Goal: Task Accomplishment & Management: Complete application form

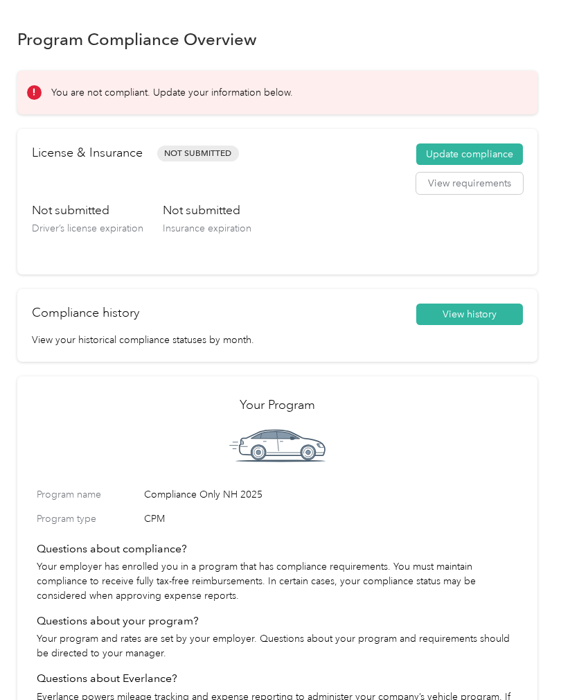
click at [456, 177] on button "View requirements" at bounding box center [470, 184] width 107 height 22
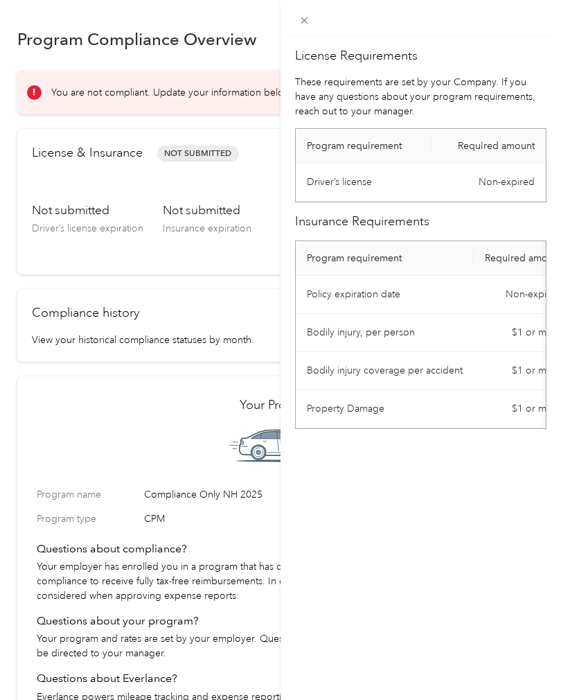
click at [378, 509] on div "License Requirements These requirements are set by your Company. If you have an…" at bounding box center [421, 387] width 281 height 700
click at [71, 50] on div "License Requirements These requirements are set by your Company. If you have an…" at bounding box center [280, 350] width 561 height 700
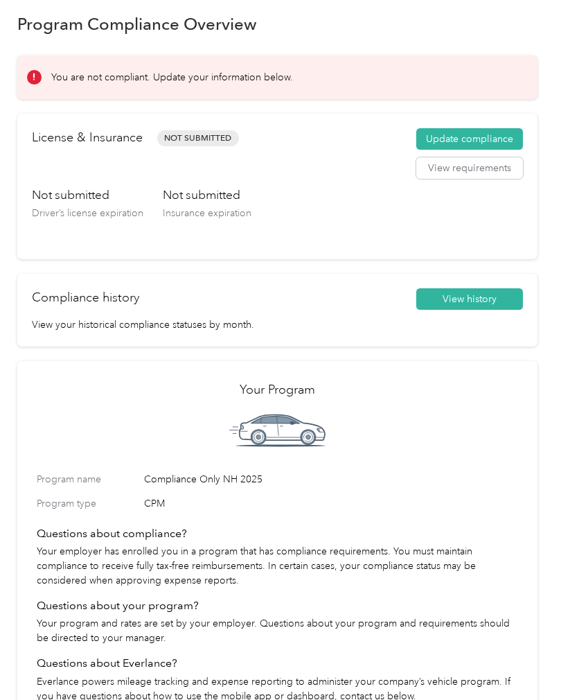
scroll to position [16, 0]
click at [69, 136] on h2 "License & Insurance" at bounding box center [87, 137] width 111 height 19
click at [193, 137] on span "Not Submitted" at bounding box center [198, 138] width 82 height 16
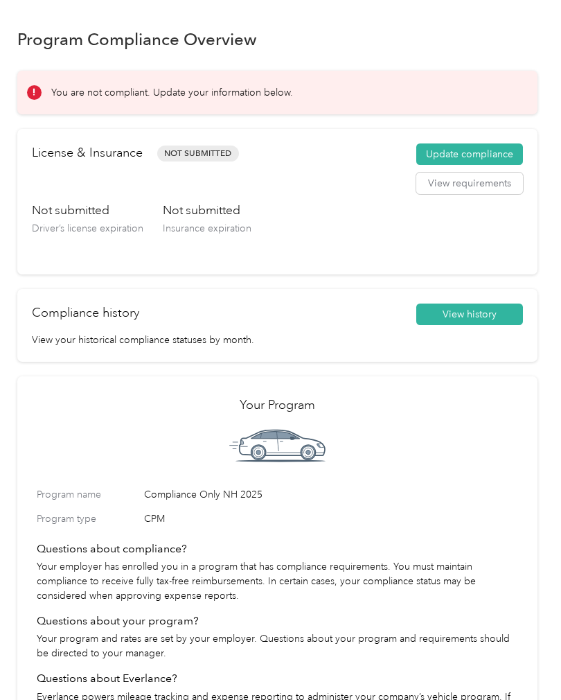
scroll to position [0, 0]
click at [473, 155] on button "Update compliance" at bounding box center [470, 154] width 107 height 22
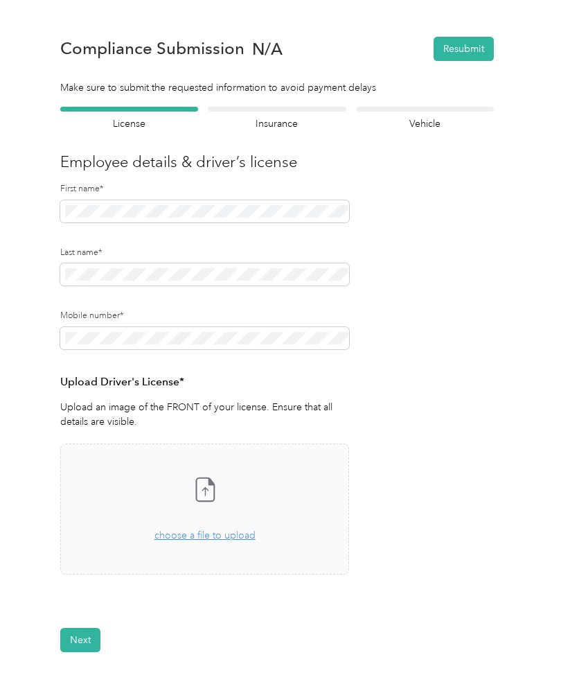
click at [188, 540] on span "choose a file to upload" at bounding box center [205, 536] width 101 height 12
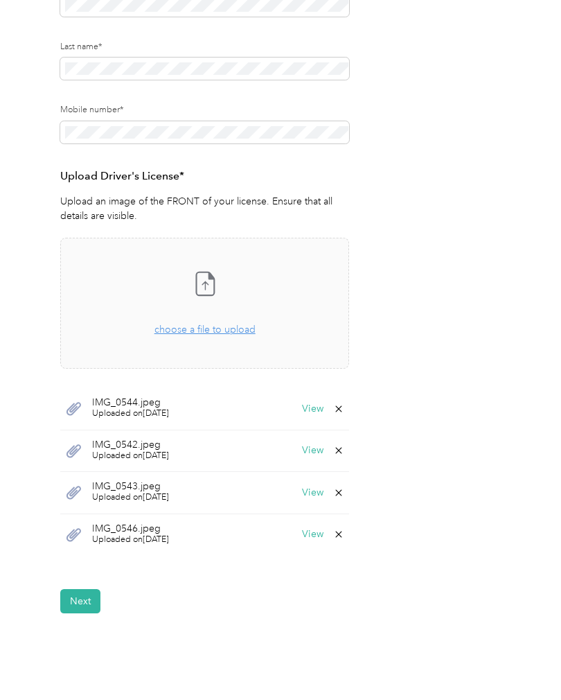
scroll to position [213, 0]
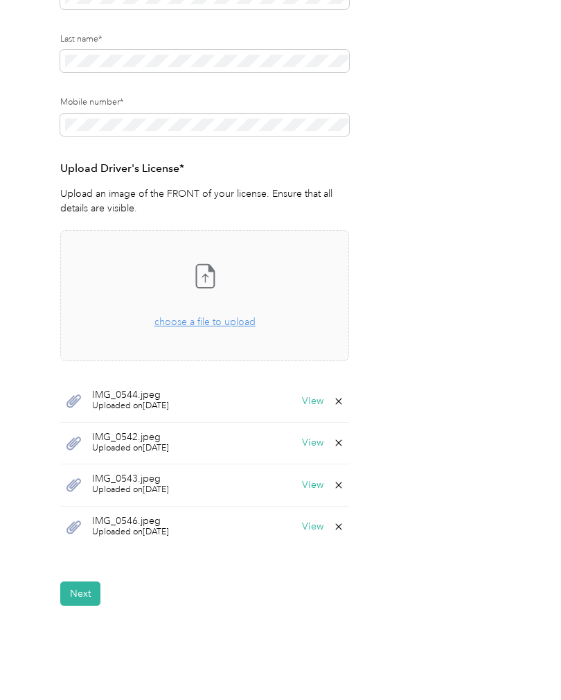
click at [78, 593] on button "Next" at bounding box center [80, 594] width 40 height 24
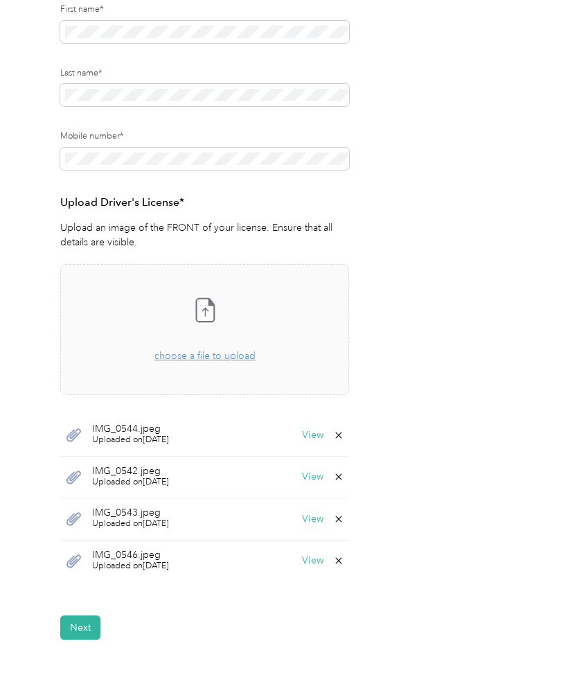
scroll to position [1, 0]
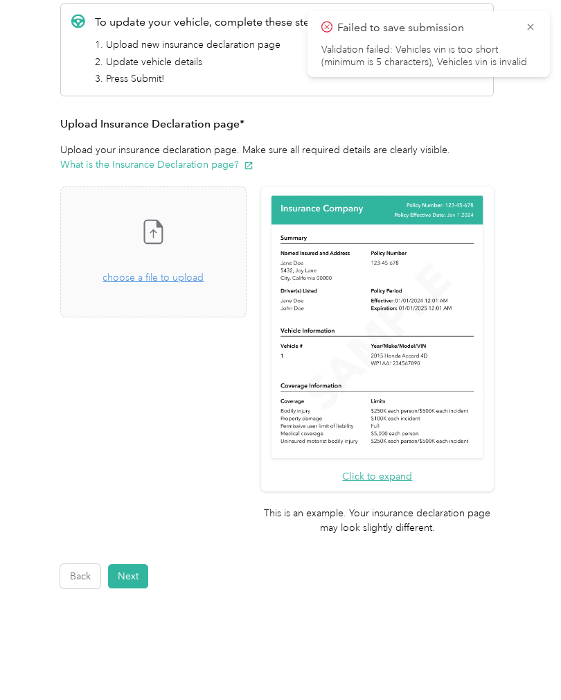
click at [125, 564] on button "Next" at bounding box center [128, 576] width 40 height 24
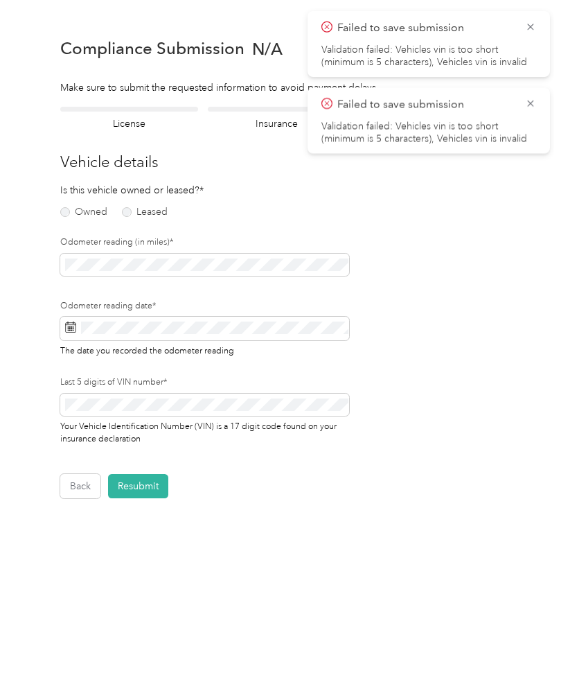
click at [69, 213] on label "Owned" at bounding box center [83, 212] width 47 height 10
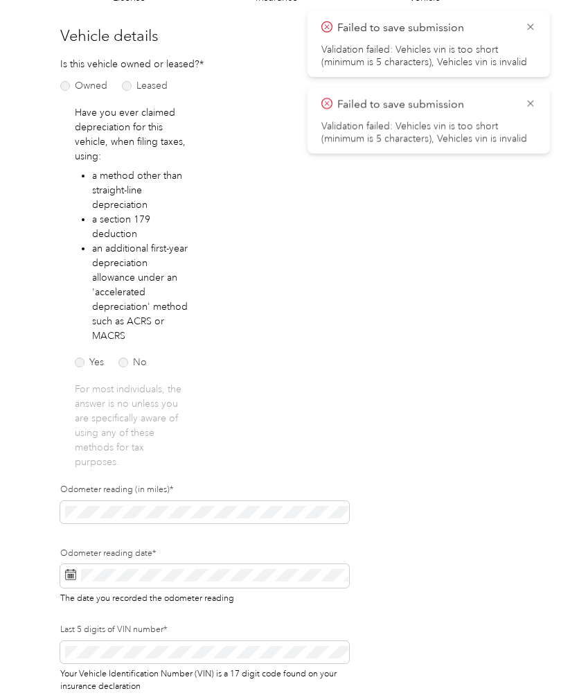
scroll to position [126, 0]
click at [125, 365] on label "No" at bounding box center [133, 363] width 28 height 10
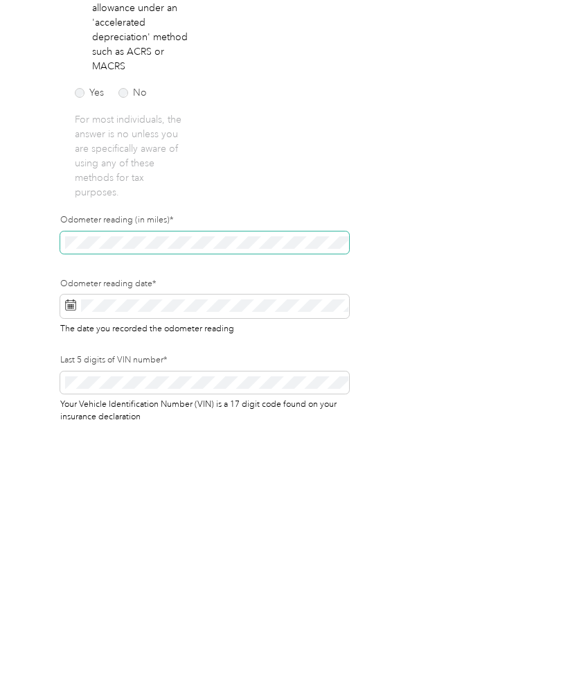
scroll to position [49, 0]
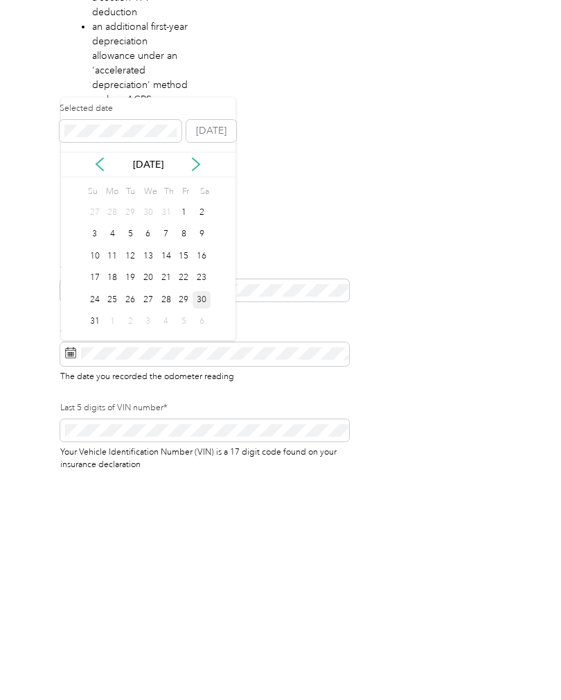
click at [185, 513] on div "29" at bounding box center [184, 521] width 18 height 17
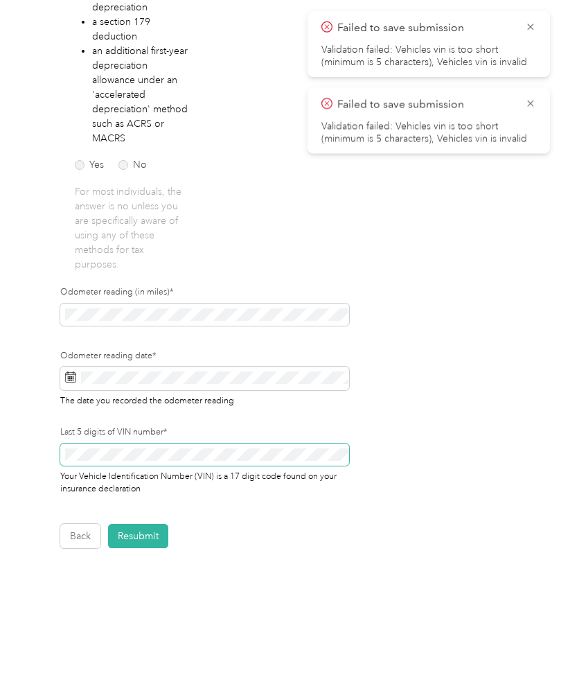
scroll to position [323, 0]
click at [142, 471] on form "Employee details & driver’s license License Insurance declaration Insurance Veh…" at bounding box center [277, 166] width 434 height 765
click at [141, 525] on button "Resubmit" at bounding box center [138, 537] width 60 height 24
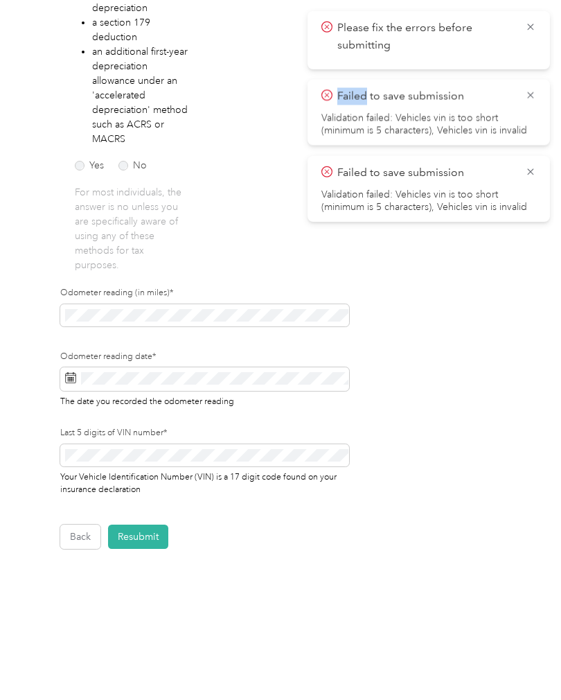
click at [141, 525] on button "Resubmit" at bounding box center [138, 537] width 60 height 24
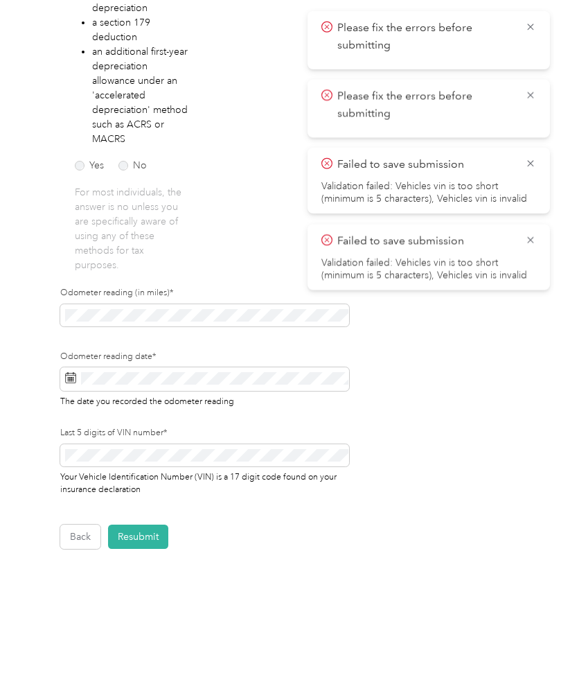
click at [361, 103] on p "Please fix the errors before submitting" at bounding box center [426, 105] width 177 height 34
click at [349, 165] on p "Failed to save submission" at bounding box center [426, 164] width 177 height 17
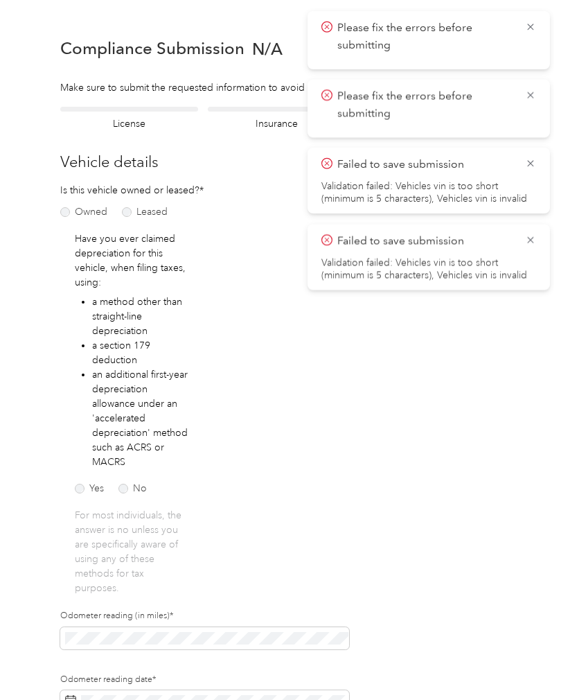
scroll to position [49, 0]
click at [525, 159] on icon at bounding box center [530, 163] width 11 height 12
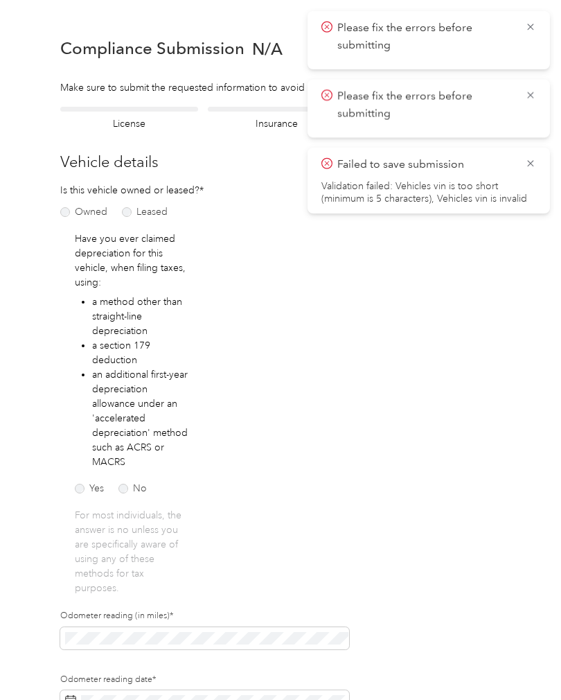
click at [526, 160] on icon at bounding box center [530, 163] width 11 height 12
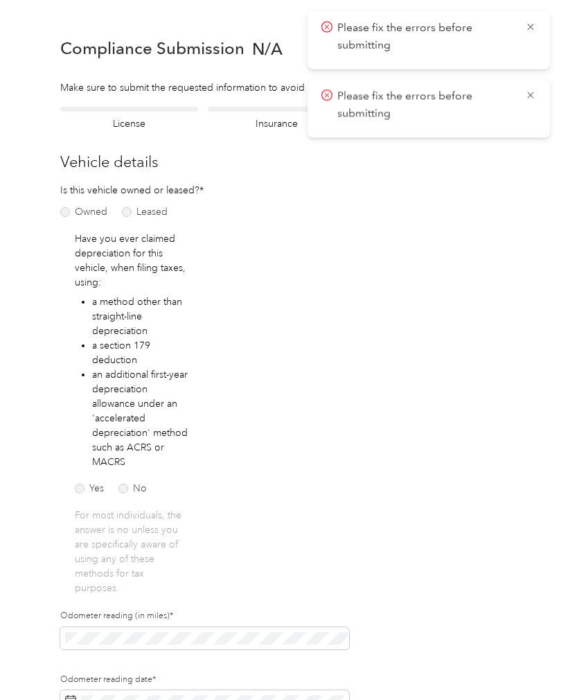
click at [526, 101] on icon at bounding box center [530, 95] width 11 height 12
click at [520, 26] on span "Please fix the errors before submitting" at bounding box center [429, 36] width 215 height 34
click at [525, 24] on icon at bounding box center [530, 27] width 11 height 12
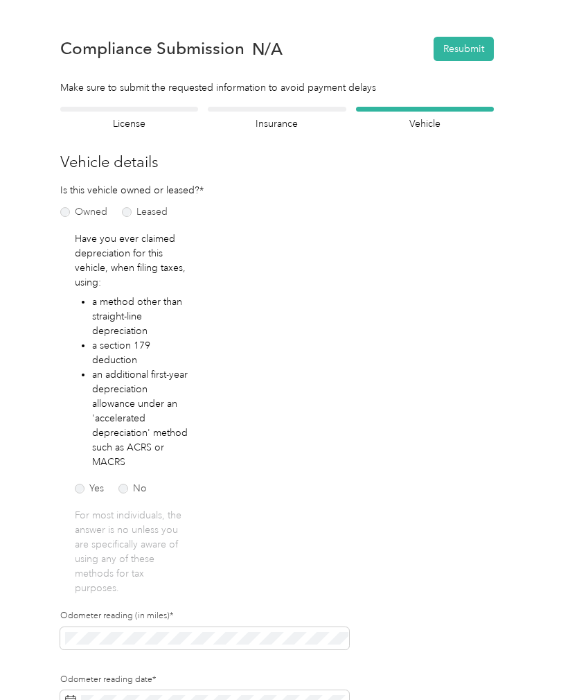
click at [466, 44] on button "Resubmit" at bounding box center [464, 49] width 60 height 24
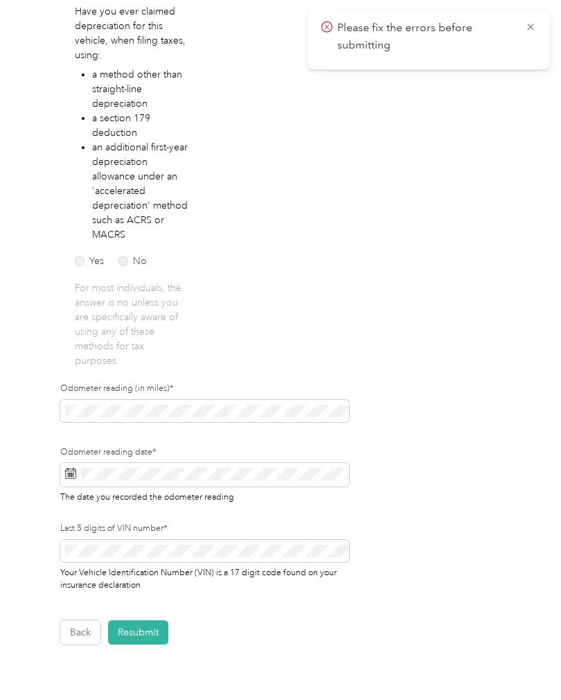
click at [81, 630] on button "Back" at bounding box center [80, 632] width 40 height 24
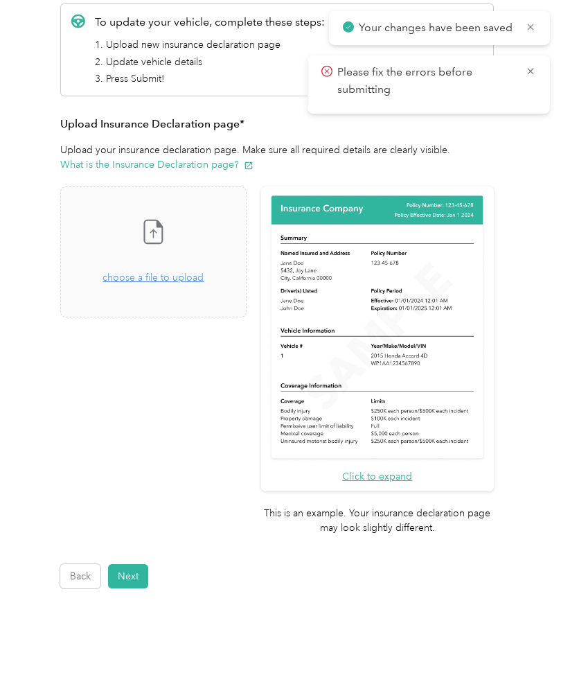
scroll to position [162, 0]
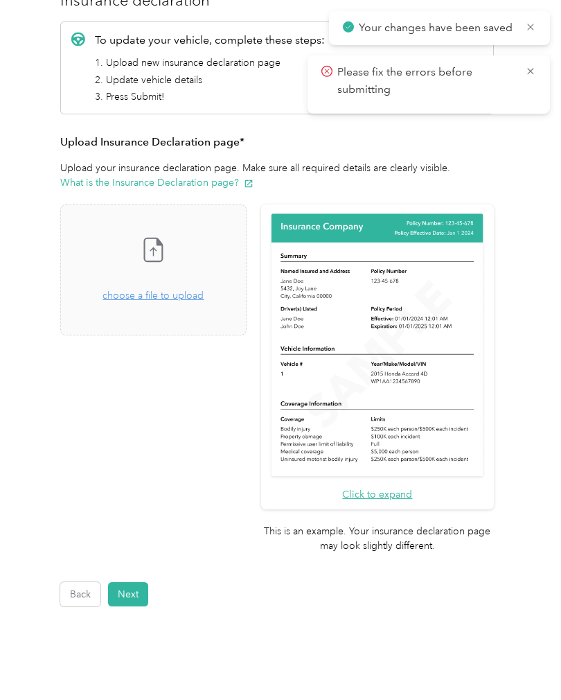
click at [148, 297] on span "choose a file to upload" at bounding box center [153, 296] width 101 height 12
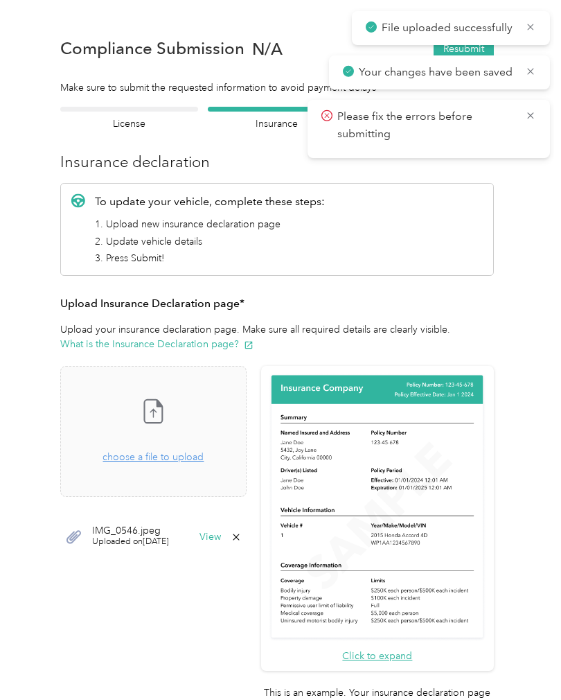
scroll to position [0, 0]
click at [527, 110] on icon at bounding box center [530, 116] width 11 height 12
click at [526, 65] on icon at bounding box center [530, 71] width 11 height 12
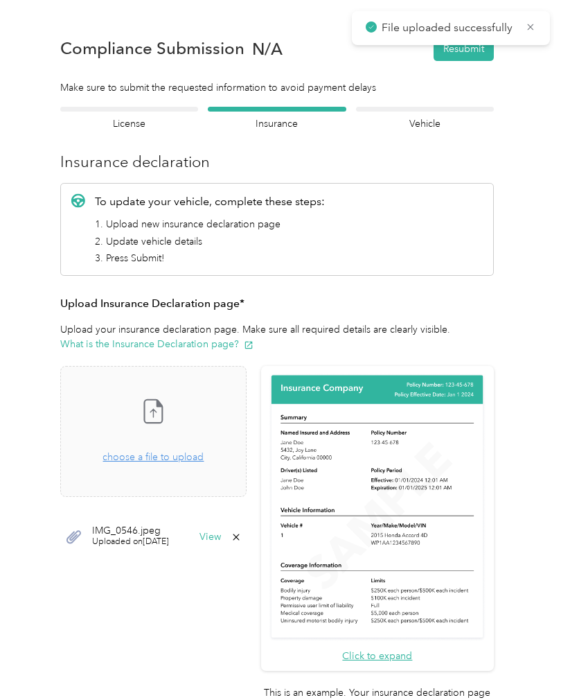
click at [527, 26] on icon at bounding box center [530, 27] width 11 height 12
click at [167, 397] on icon at bounding box center [153, 411] width 28 height 28
click at [173, 451] on span "choose a file to upload" at bounding box center [153, 457] width 101 height 12
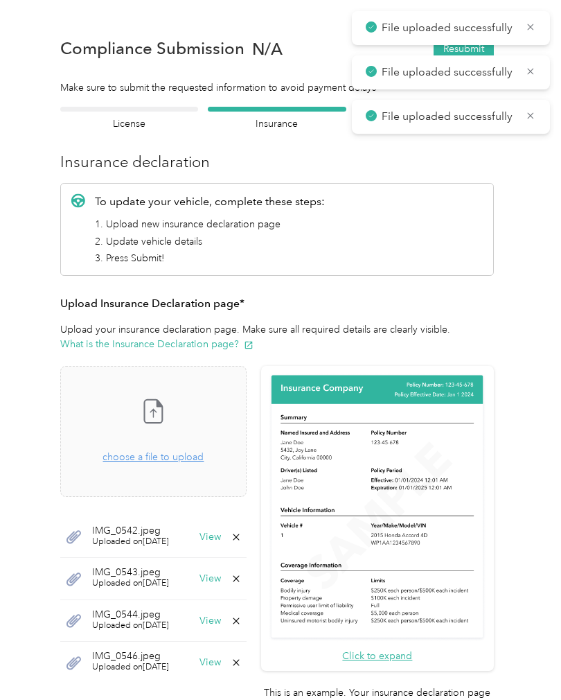
click at [523, 27] on span "File uploaded successfully" at bounding box center [451, 27] width 171 height 17
click at [521, 15] on div "File uploaded successfully" at bounding box center [451, 28] width 198 height 34
click at [534, 23] on icon at bounding box center [530, 27] width 11 height 12
click at [527, 26] on icon at bounding box center [530, 27] width 11 height 12
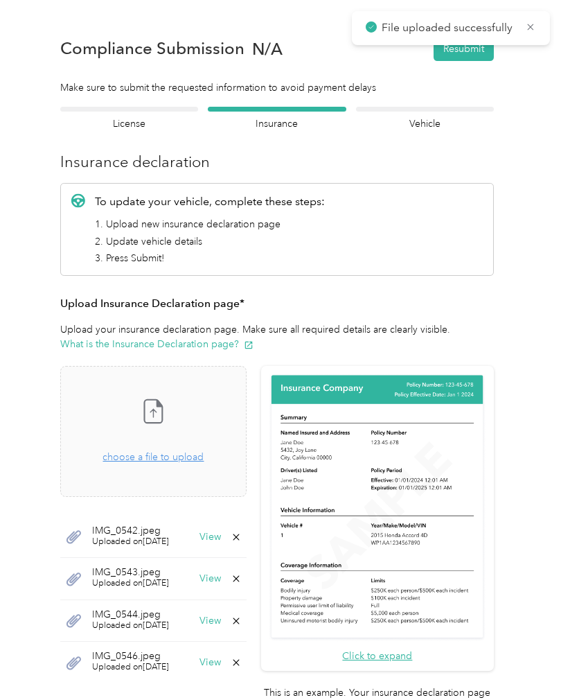
click at [526, 28] on icon at bounding box center [530, 27] width 11 height 12
click at [467, 53] on button "Resubmit" at bounding box center [464, 49] width 60 height 24
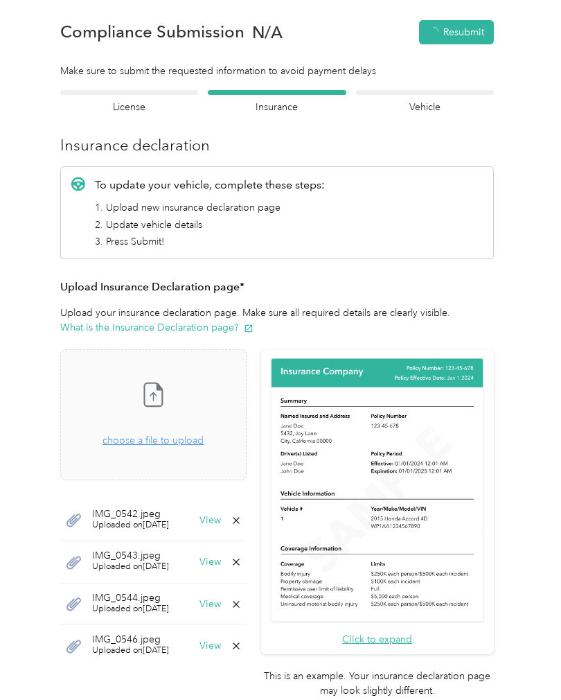
scroll to position [17, 0]
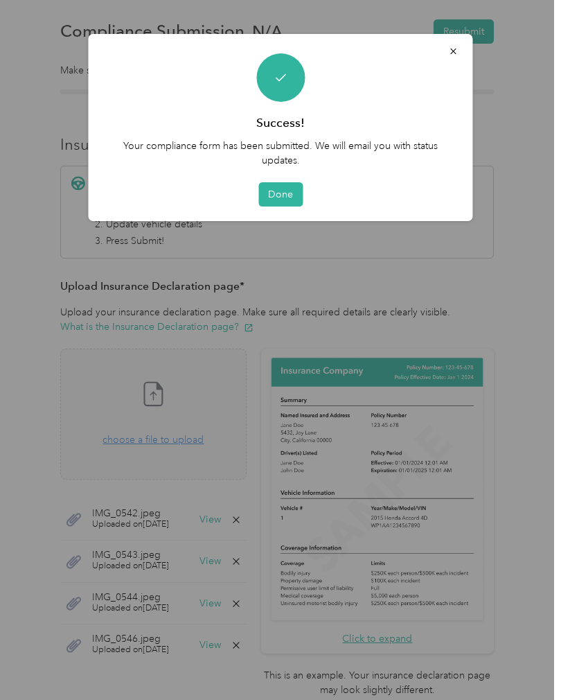
click at [272, 193] on button "Done" at bounding box center [281, 194] width 44 height 24
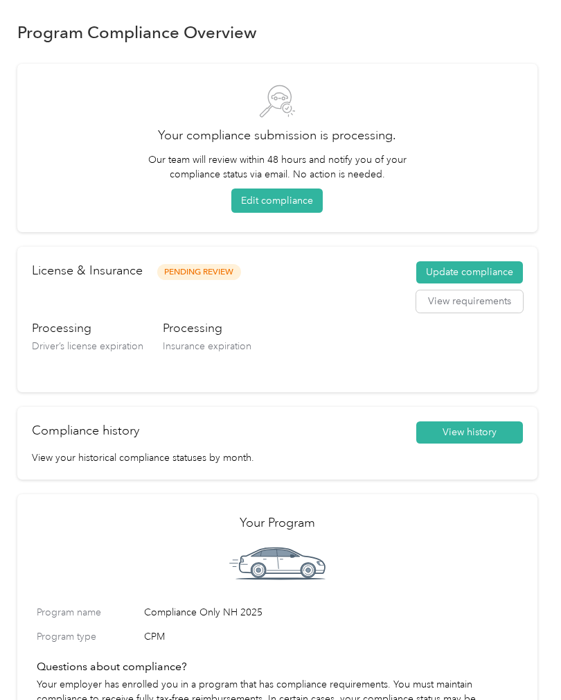
scroll to position [8, 0]
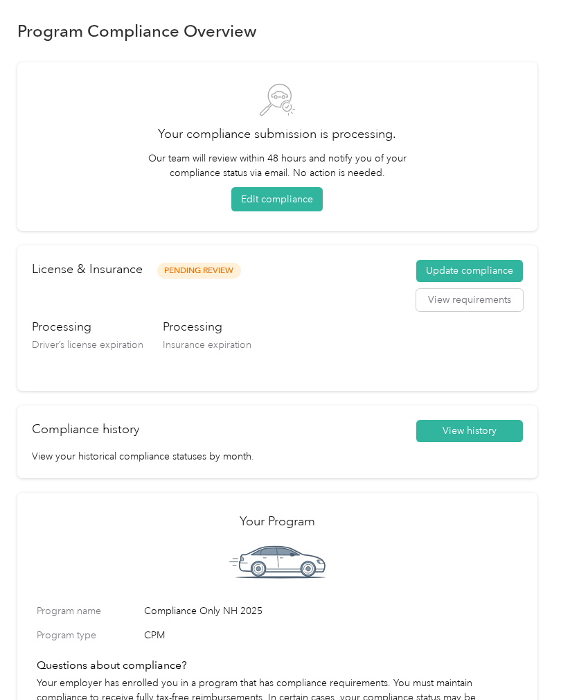
click at [281, 195] on button "Edit compliance" at bounding box center [277, 199] width 91 height 24
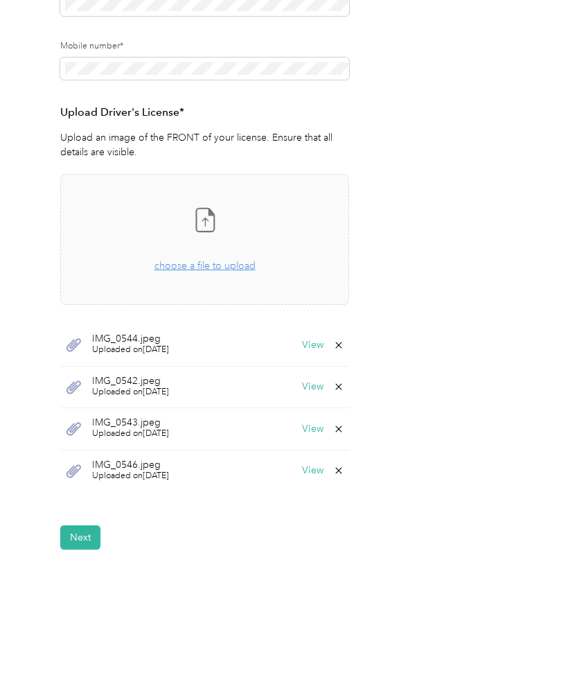
click at [79, 537] on button "Next" at bounding box center [80, 537] width 40 height 24
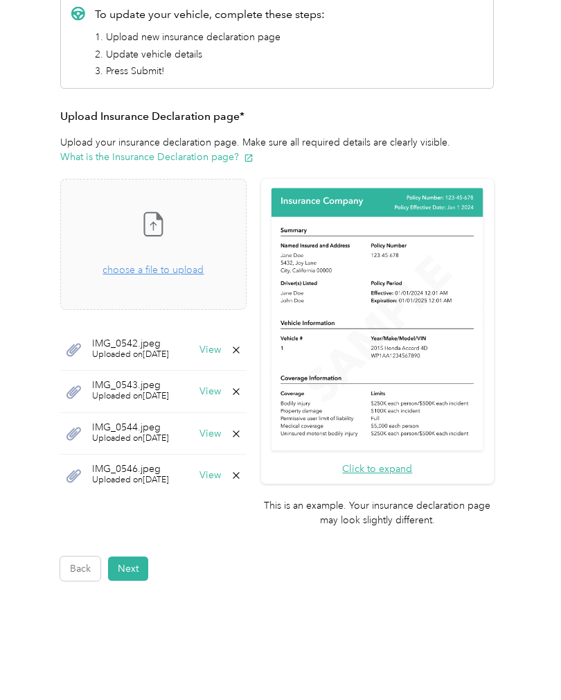
click at [128, 557] on button "Next" at bounding box center [128, 569] width 40 height 24
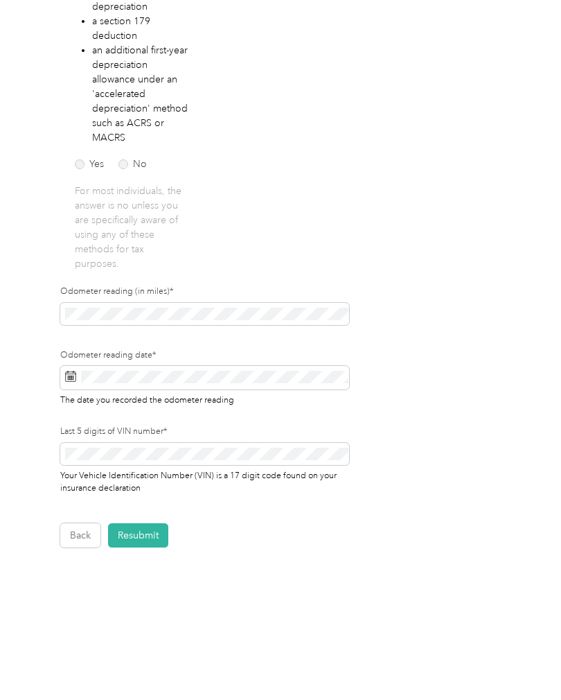
scroll to position [323, 0]
click at [136, 532] on button "Resubmit" at bounding box center [138, 537] width 60 height 24
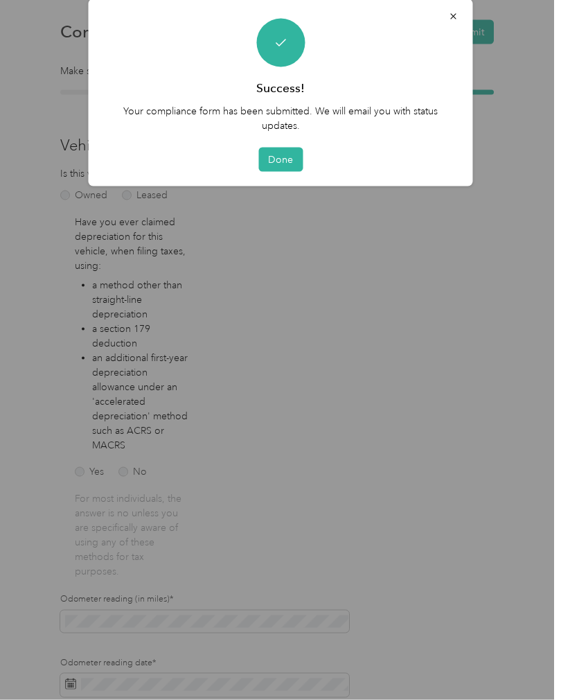
scroll to position [1, 0]
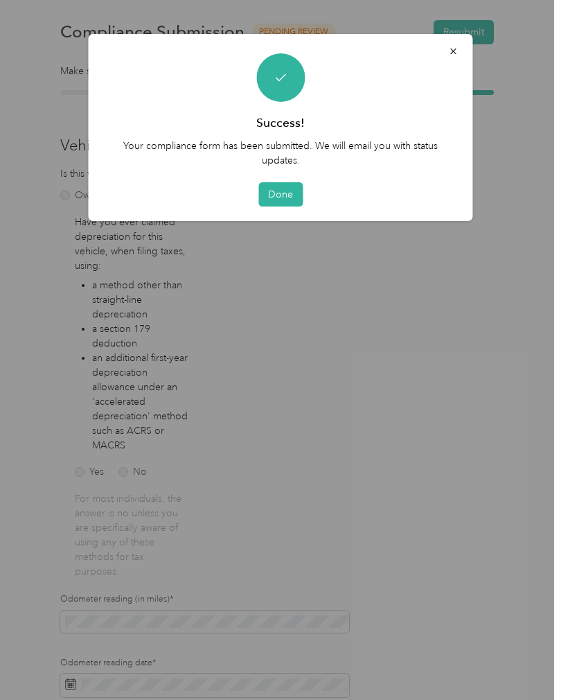
click at [281, 198] on button "Done" at bounding box center [281, 194] width 44 height 24
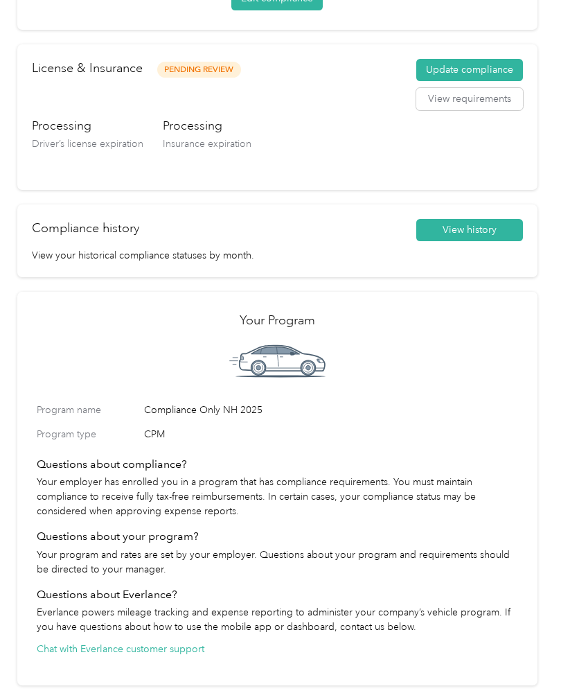
scroll to position [199, 0]
